Goal: Obtain resource: Obtain resource

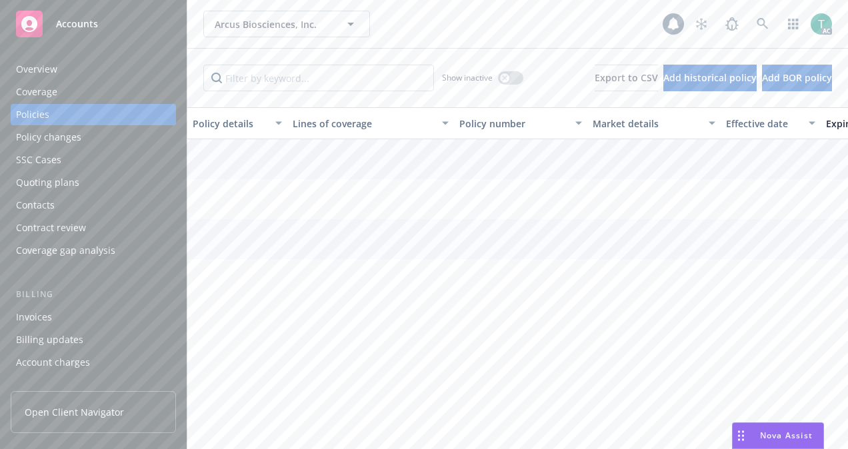
click at [295, 80] on input "Filter by keyword..." at bounding box center [318, 78] width 231 height 27
type input "BARCLT20221"
click at [261, 159] on link "Foreign Clinical Trial - Turkey/ARC-10" at bounding box center [237, 167] width 89 height 27
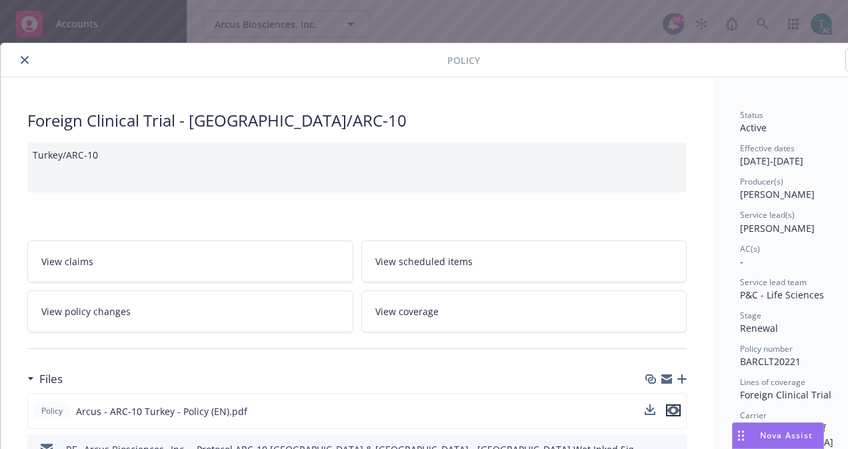
click at [673, 407] on icon "preview file" at bounding box center [673, 410] width 12 height 9
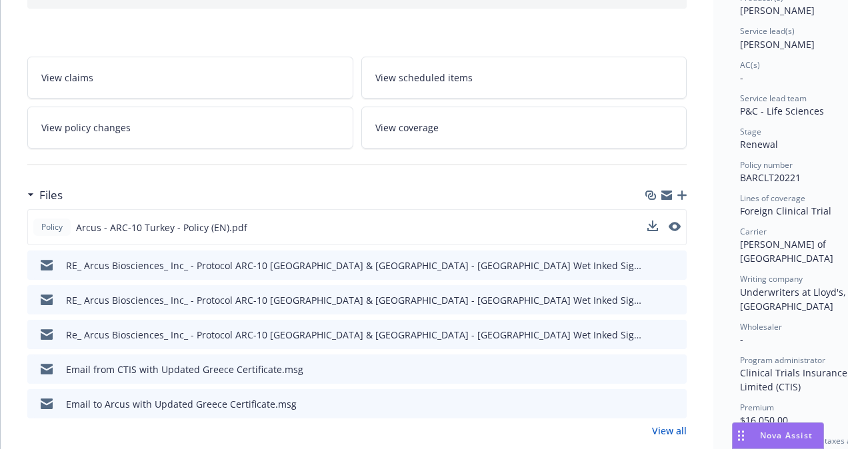
scroll to position [133, 0]
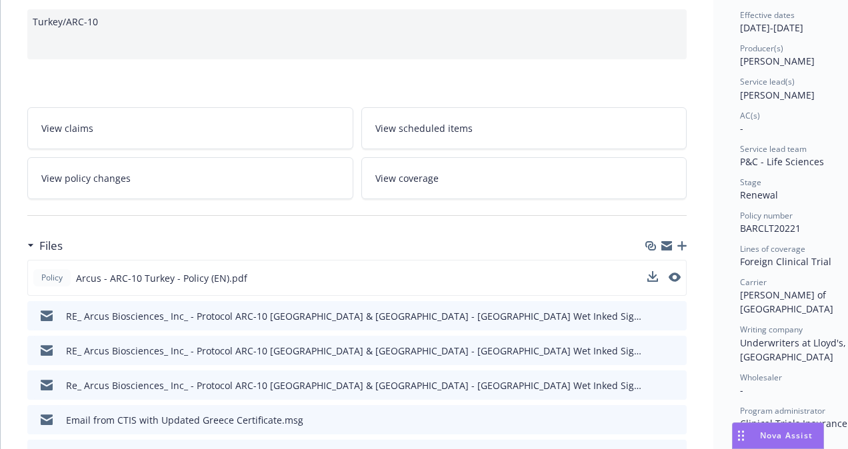
click at [672, 271] on button at bounding box center [675, 278] width 12 height 14
click at [676, 273] on icon "preview file" at bounding box center [673, 277] width 12 height 9
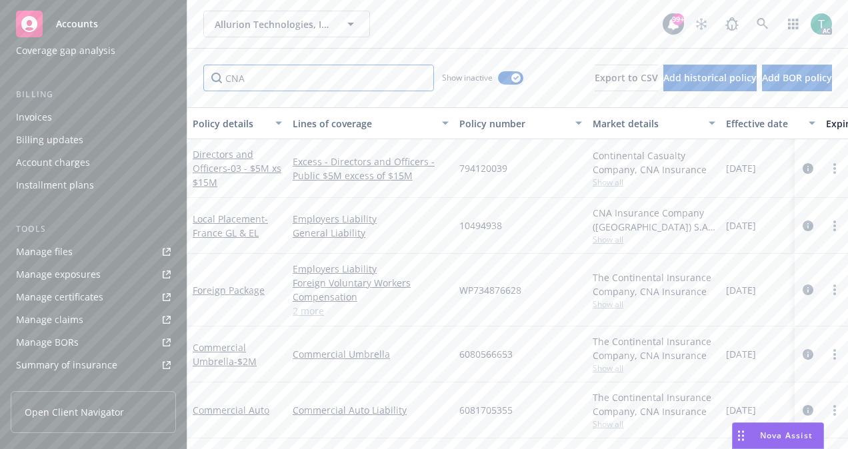
scroll to position [133, 0]
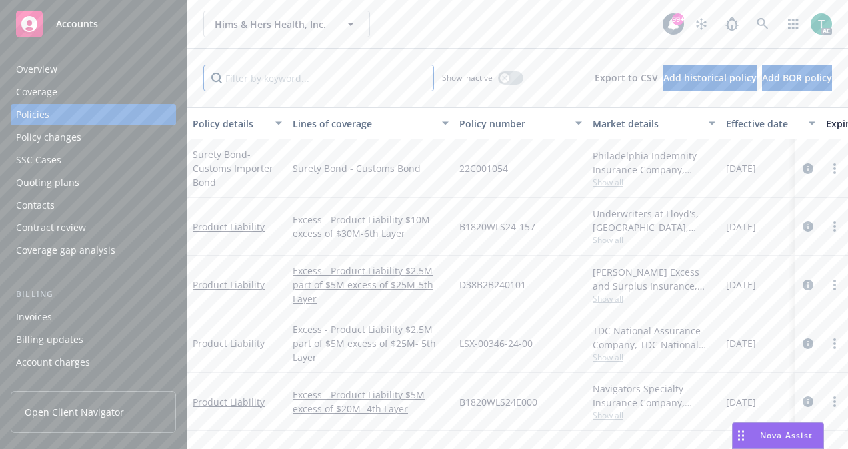
click at [291, 83] on input "Filter by keyword..." at bounding box center [318, 78] width 231 height 27
paste input "W28F41240601"
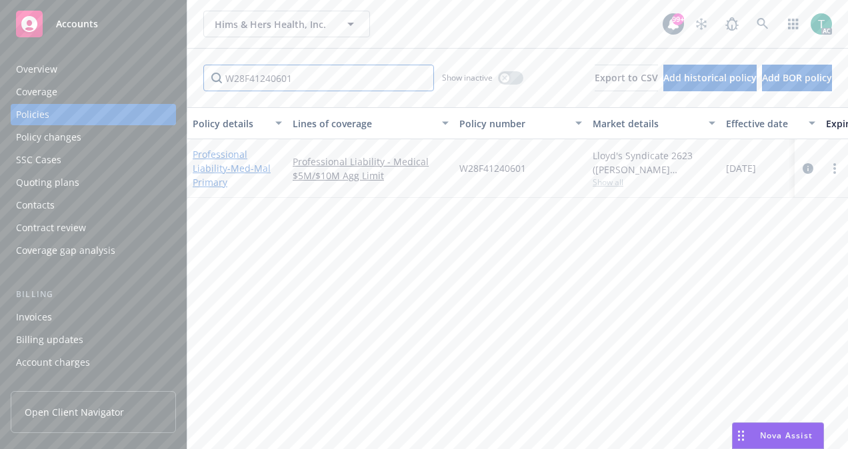
type input "W28F41240601"
click at [251, 161] on link "Professional Liability - Med-Mal Primary" at bounding box center [232, 168] width 78 height 41
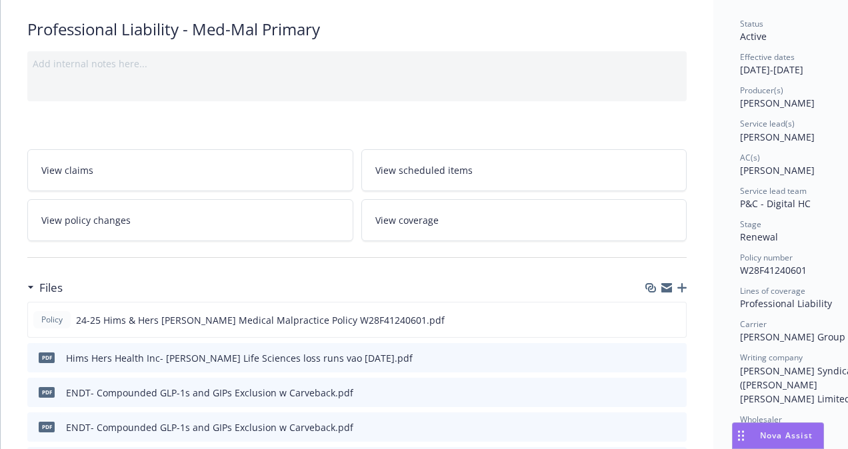
scroll to position [133, 0]
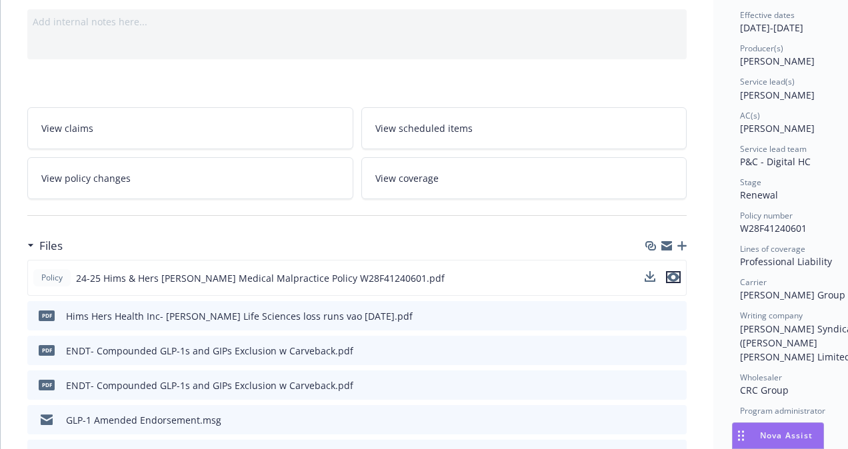
click at [680, 272] on button "preview file" at bounding box center [673, 277] width 15 height 12
